Goal: Task Accomplishment & Management: Use online tool/utility

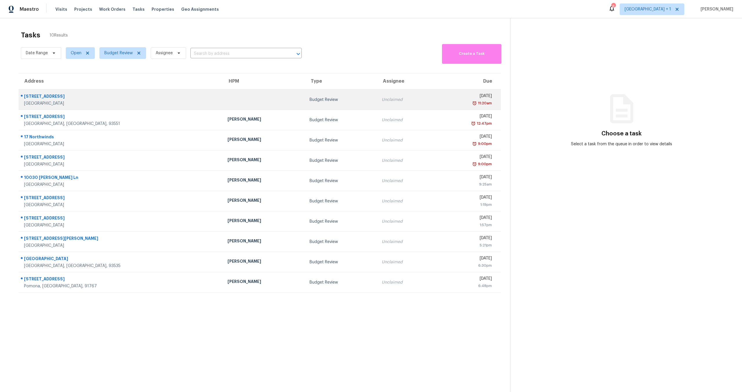
click at [382, 102] on div "Unclaimed" at bounding box center [406, 100] width 48 height 6
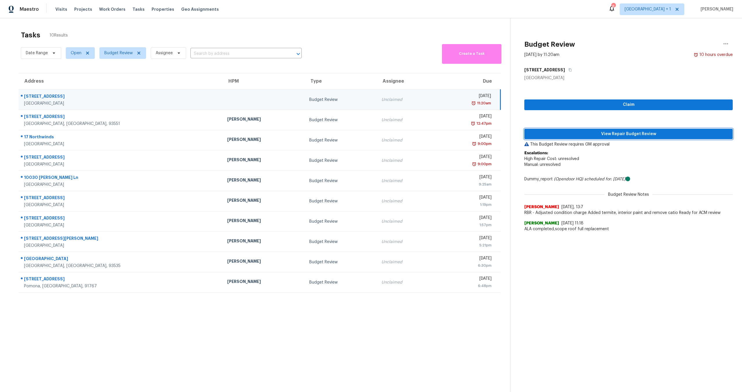
click at [603, 135] on span "View Repair Budget Review" at bounding box center [628, 133] width 199 height 7
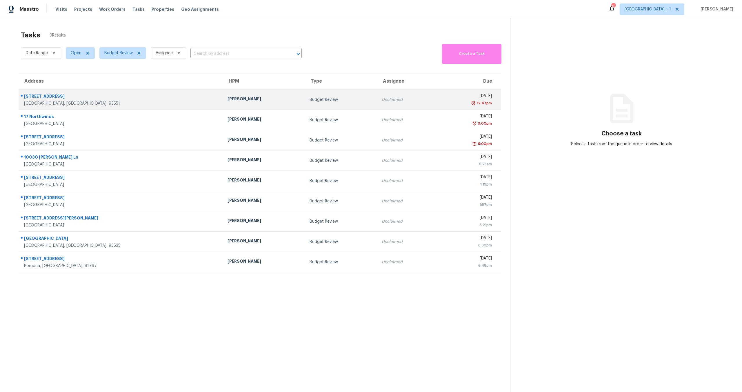
click at [440, 104] on div "12:47pm" at bounding box center [466, 103] width 52 height 6
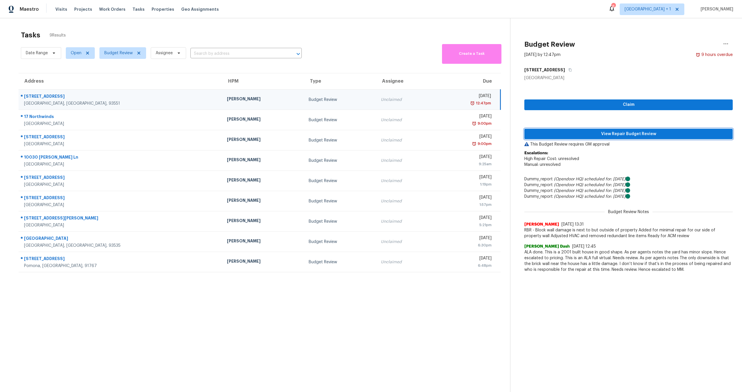
click at [578, 137] on button "View Repair Budget Review" at bounding box center [629, 134] width 208 height 11
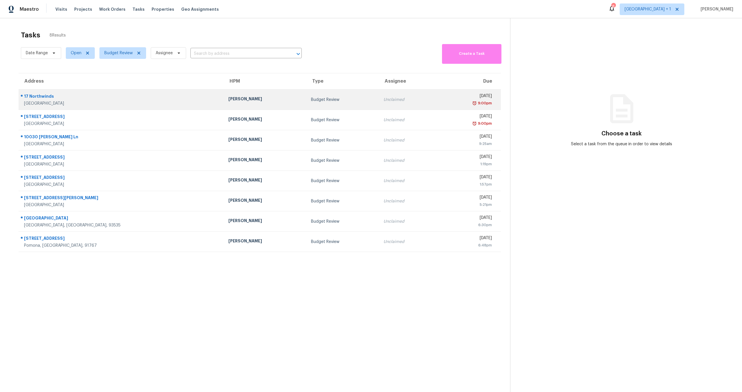
click at [442, 104] on div "9:00pm" at bounding box center [467, 103] width 50 height 6
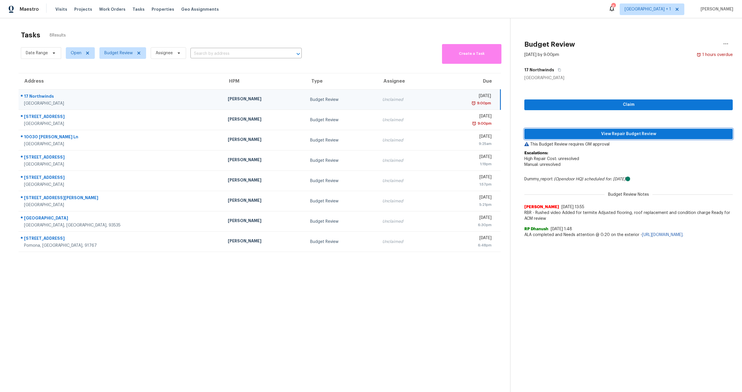
click at [596, 132] on span "View Repair Budget Review" at bounding box center [628, 133] width 199 height 7
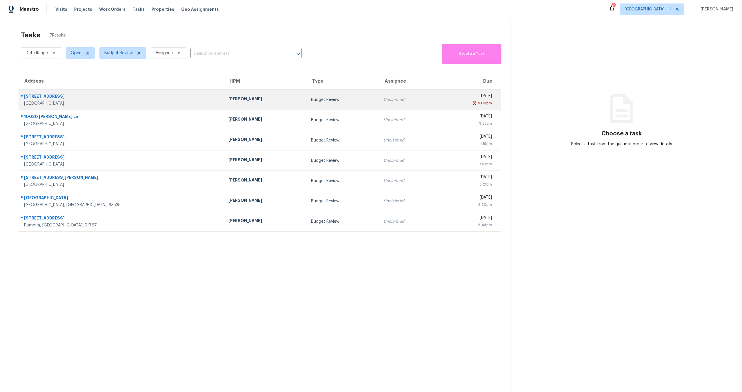
click at [393, 91] on td "Unclaimed" at bounding box center [408, 100] width 58 height 20
click at [325, 92] on td "Budget Review" at bounding box center [342, 100] width 72 height 20
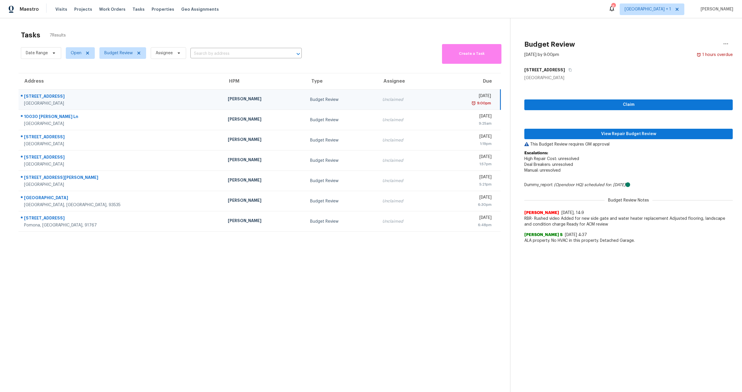
click at [578, 142] on p "This Budget Review requires GM approval" at bounding box center [629, 144] width 208 height 6
click at [561, 130] on button "View Repair Budget Review" at bounding box center [629, 134] width 208 height 11
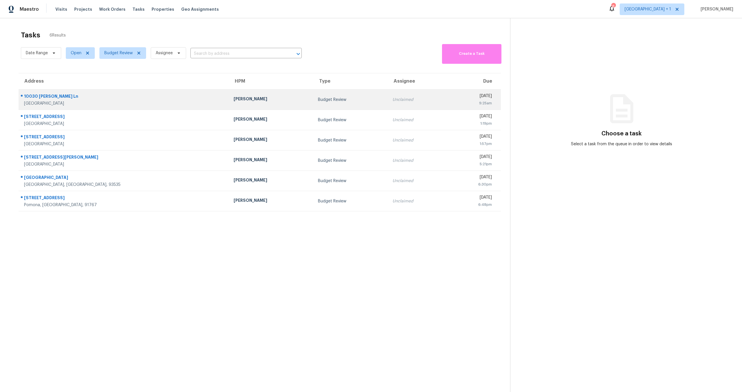
click at [344, 94] on td "Budget Review" at bounding box center [350, 100] width 74 height 20
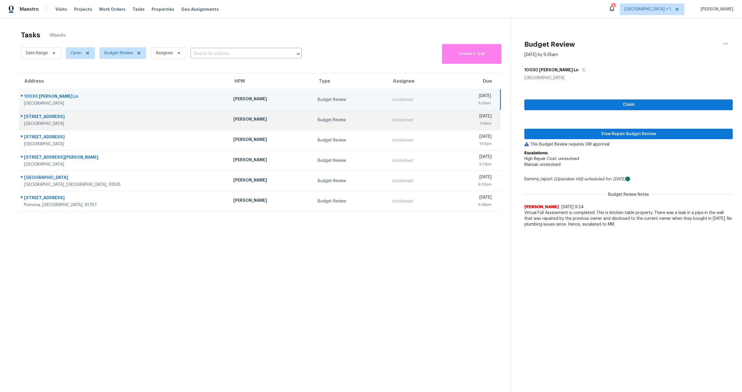
click at [342, 112] on td "Budget Review" at bounding box center [350, 120] width 74 height 20
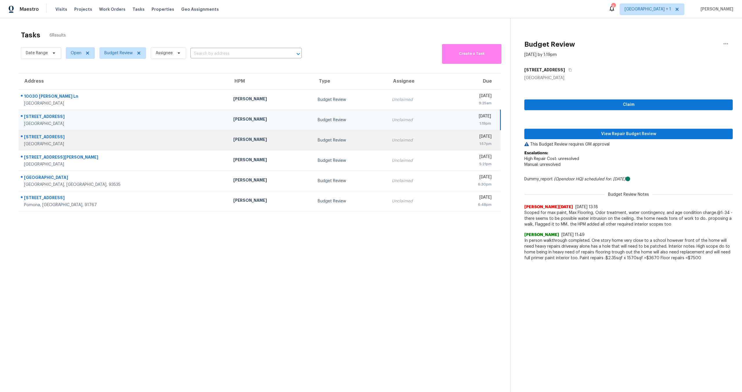
click at [335, 140] on div "Budget Review" at bounding box center [350, 140] width 65 height 6
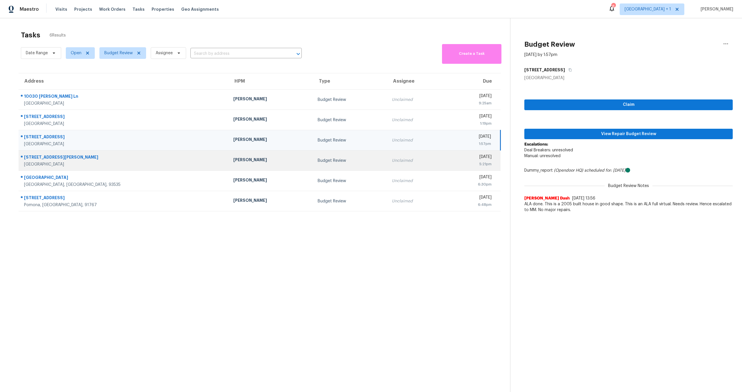
click at [332, 154] on td "Budget Review" at bounding box center [350, 160] width 74 height 20
